Goal: Find specific page/section: Find specific page/section

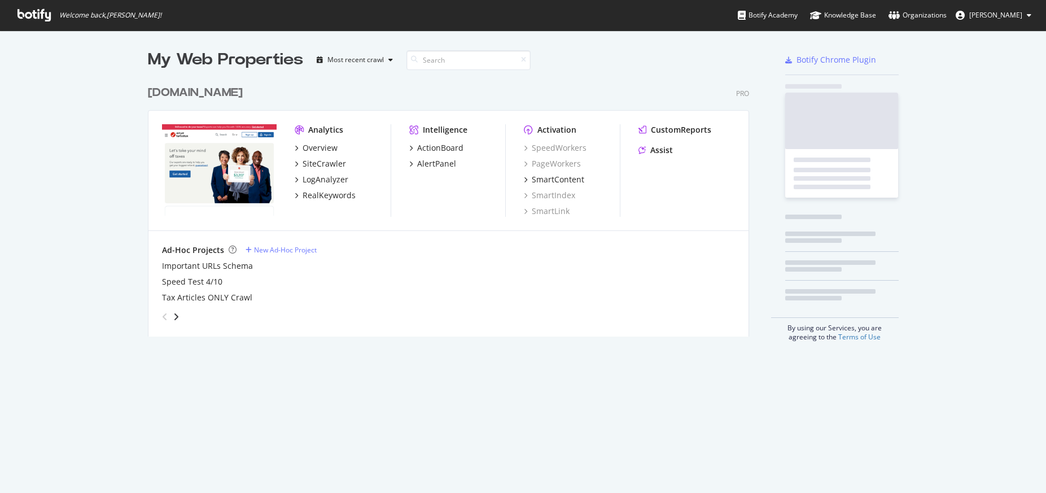
scroll to position [257, 602]
